Goal: Information Seeking & Learning: Understand process/instructions

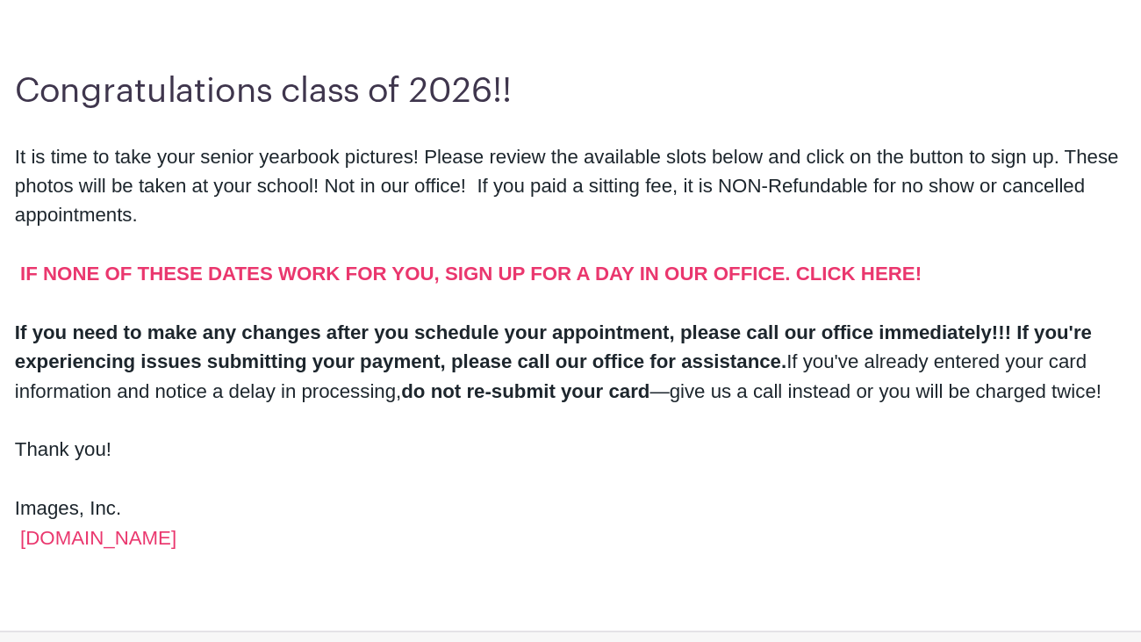
scroll to position [399, 0]
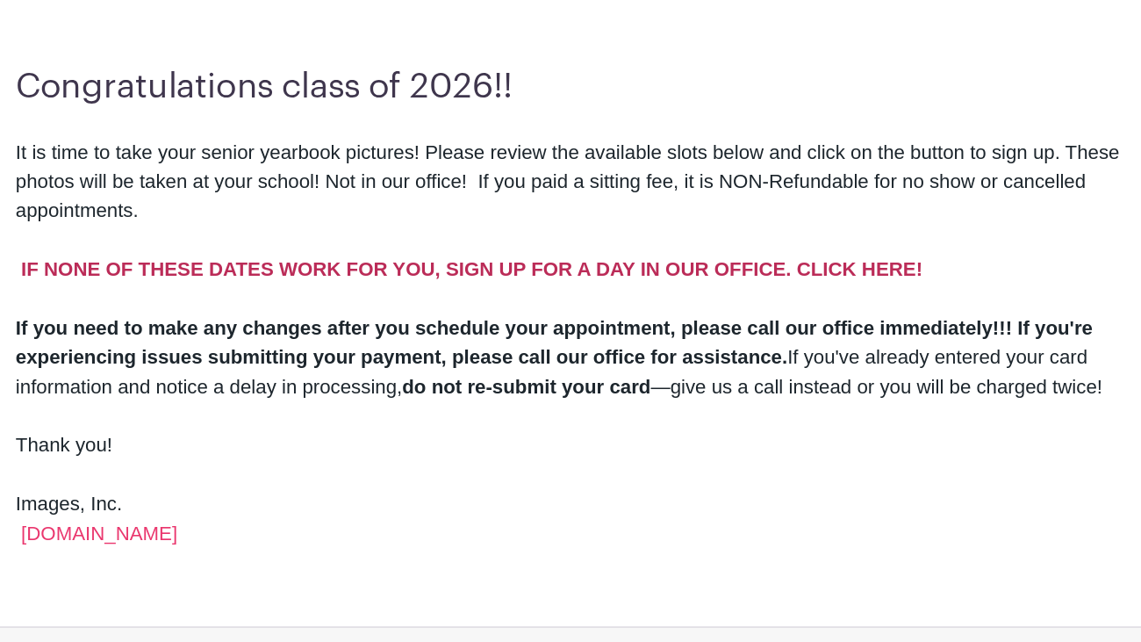
click at [340, 327] on strong "IF NONE OF THESE DATES WORK FOR YOU, SIGN UP FOR A DAY IN OUR OFFICE. CLICK HER…" at bounding box center [493, 330] width 648 height 15
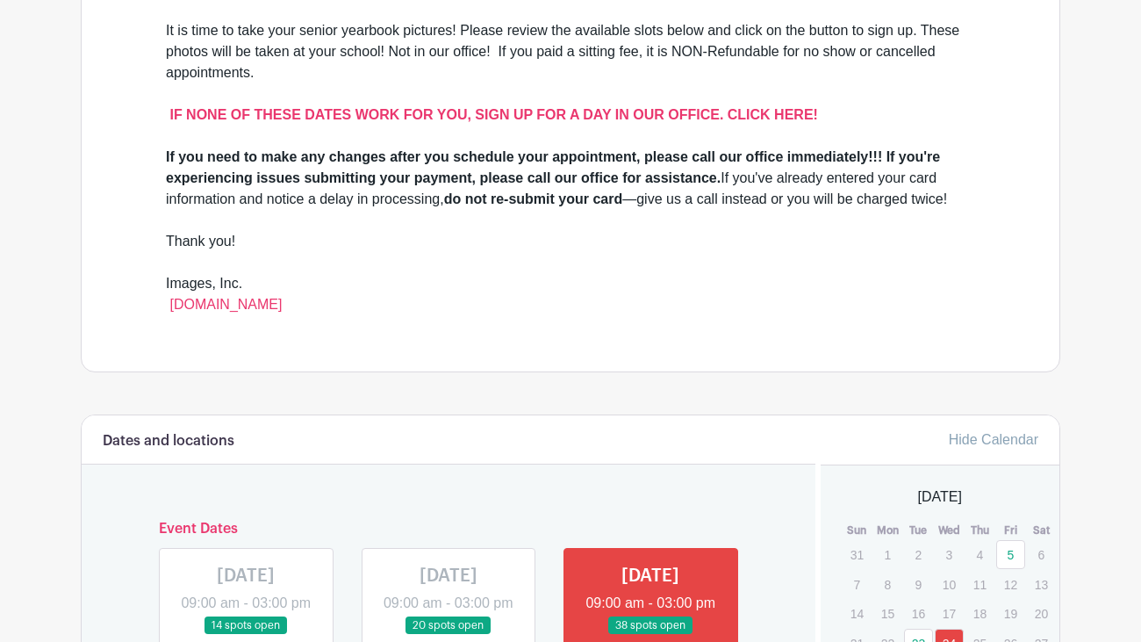
scroll to position [627, 0]
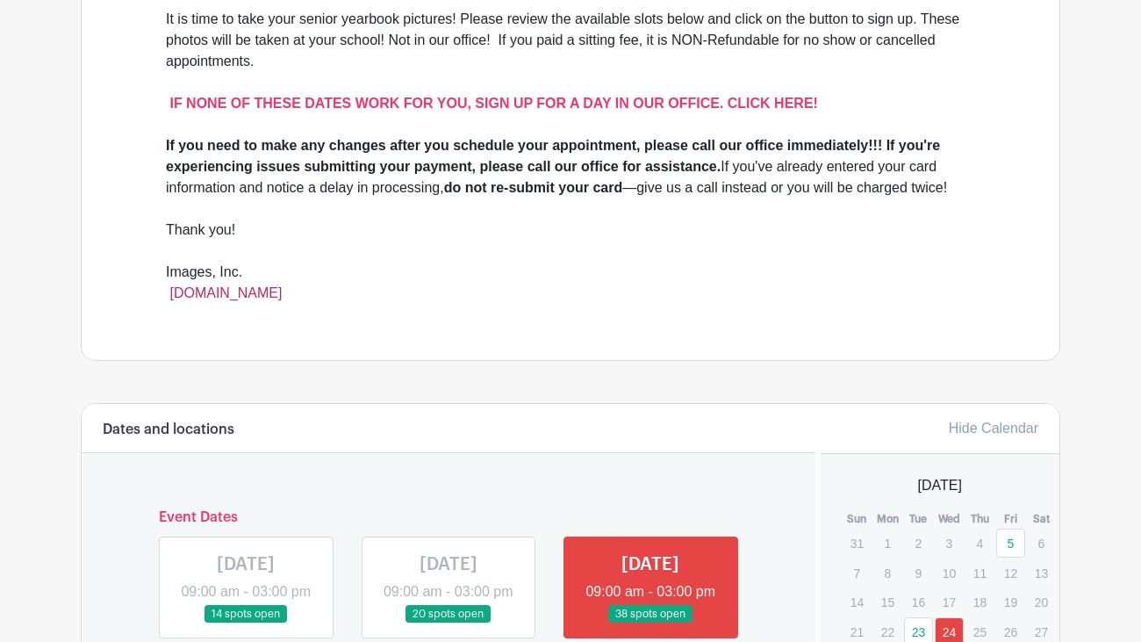
click at [226, 290] on link "[DOMAIN_NAME]" at bounding box center [225, 292] width 112 height 15
